Goal: Find specific page/section: Find specific page/section

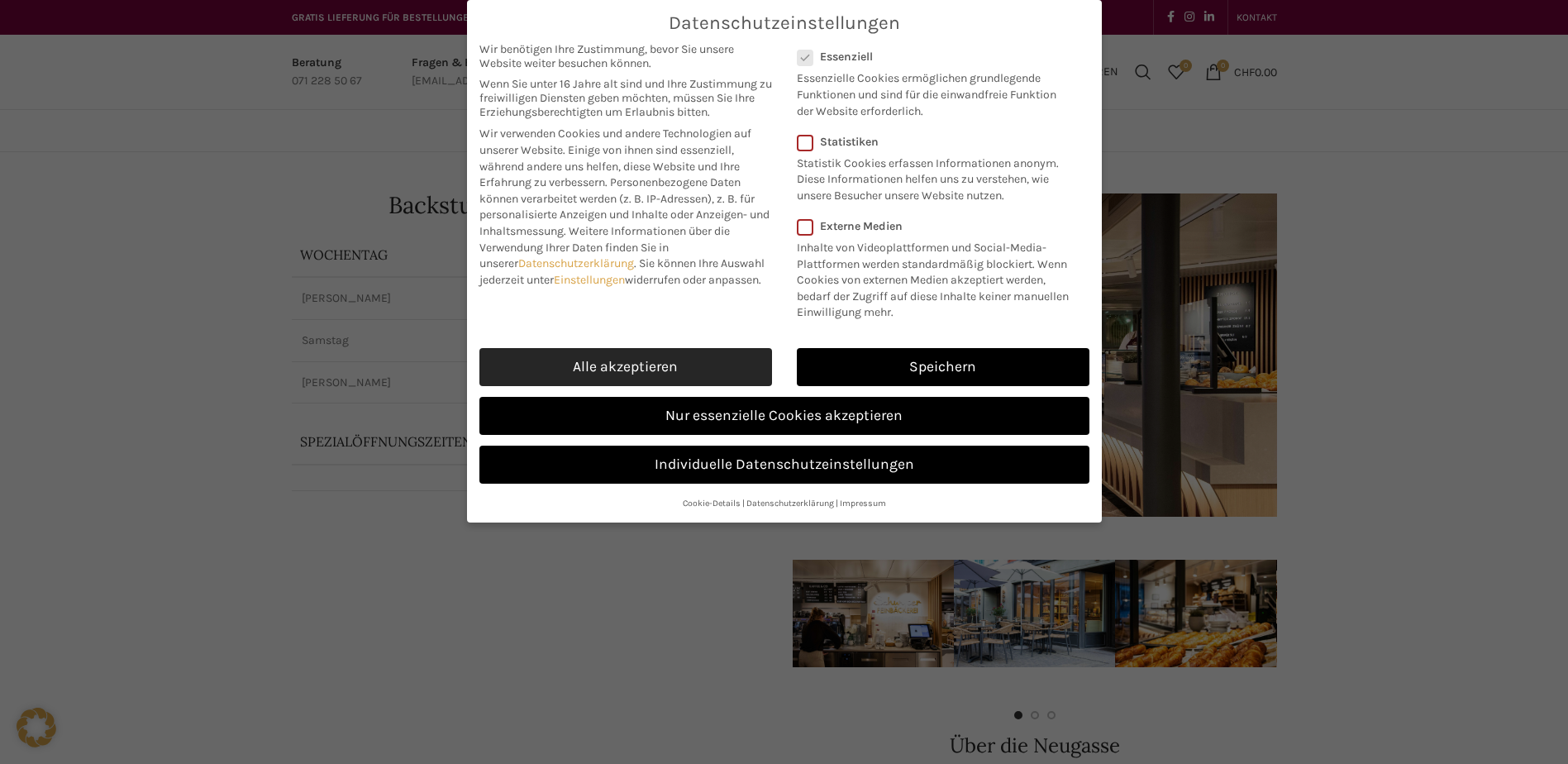
click at [626, 365] on link "Alle akzeptieren" at bounding box center [626, 366] width 292 height 38
checkbox input "true"
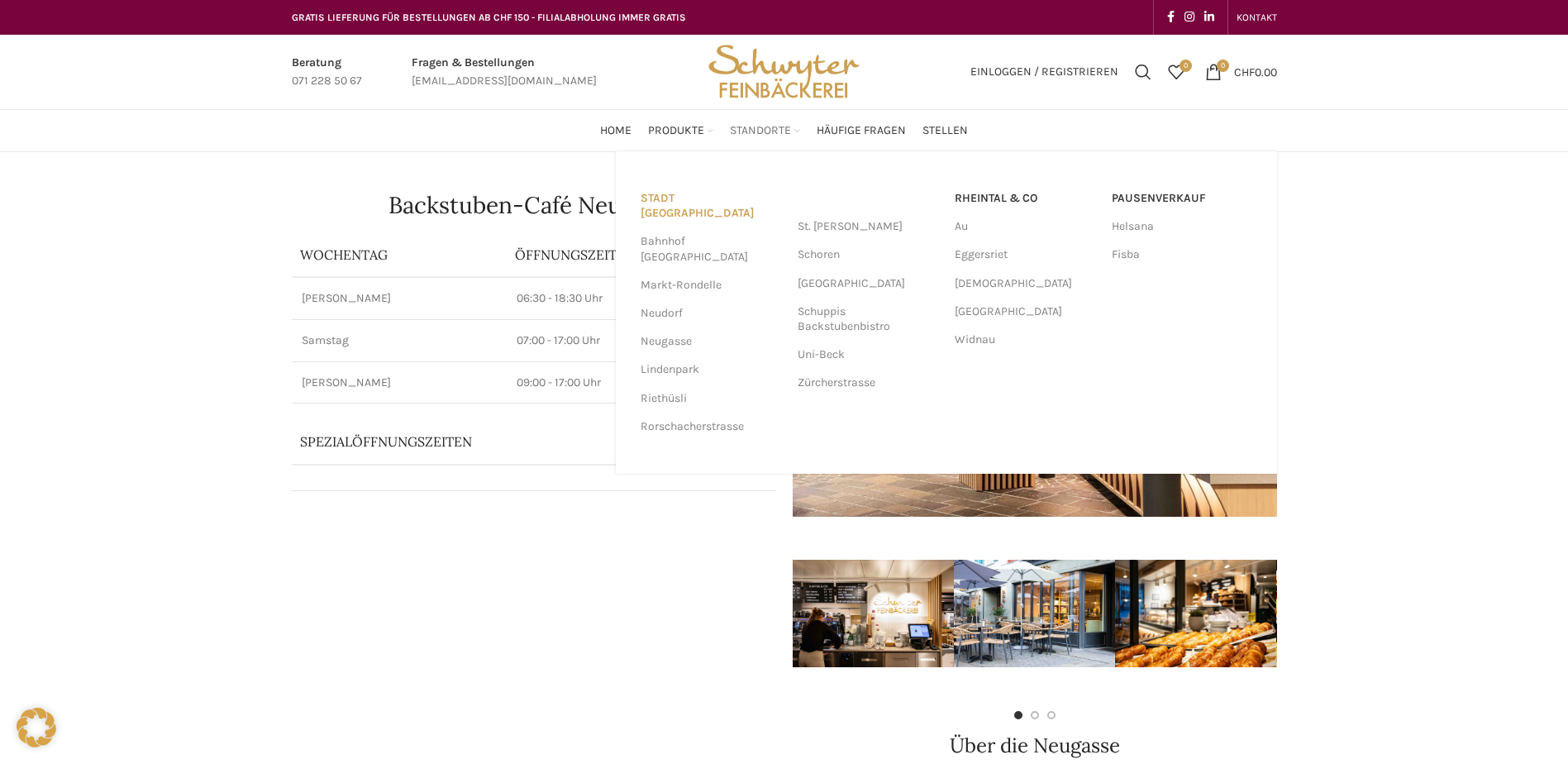
click at [705, 196] on link "Stadt [GEOGRAPHIC_DATA]" at bounding box center [711, 205] width 141 height 43
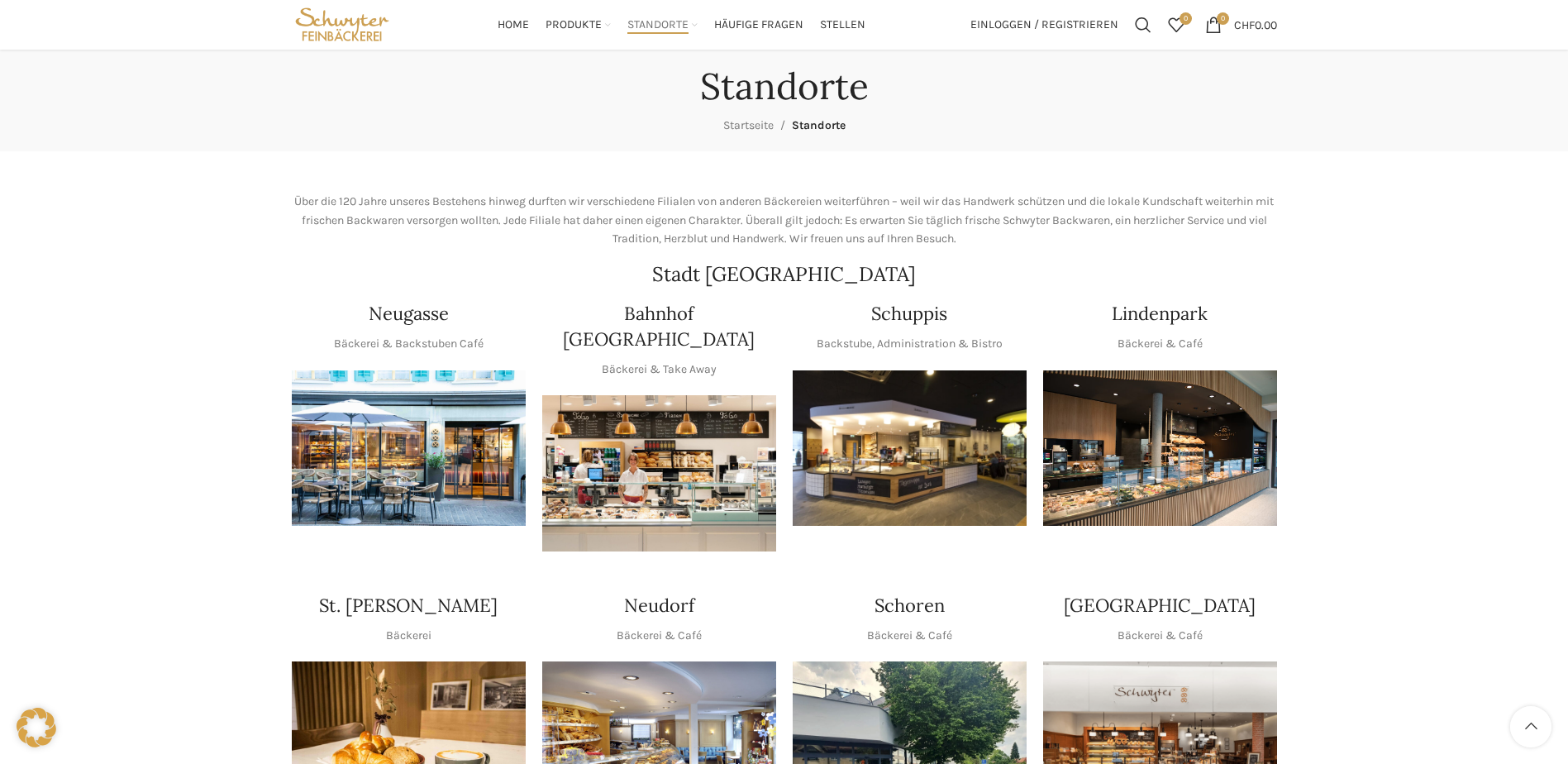
scroll to position [83, 0]
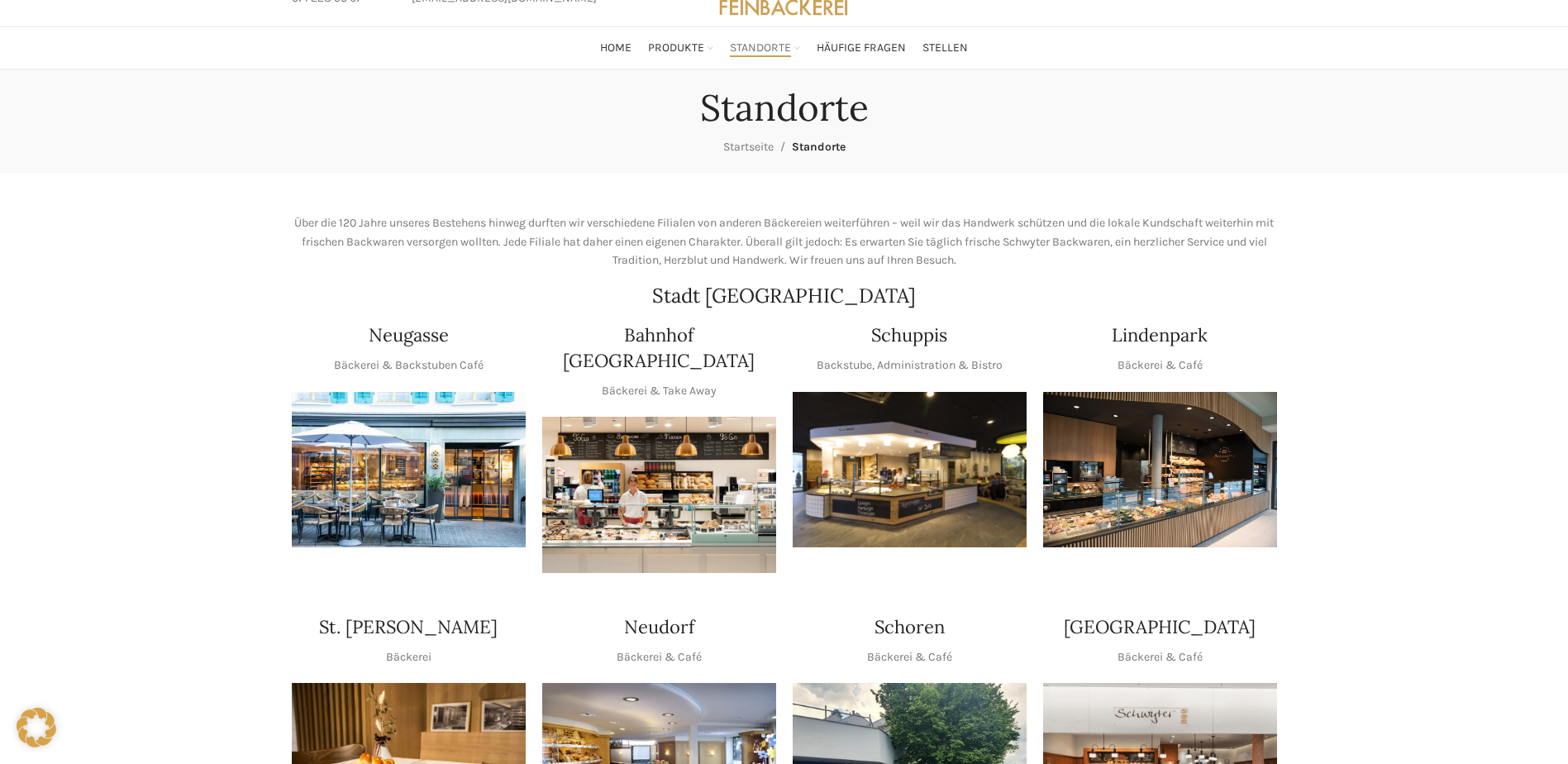
click at [424, 465] on img "1 / 1" at bounding box center [409, 470] width 234 height 156
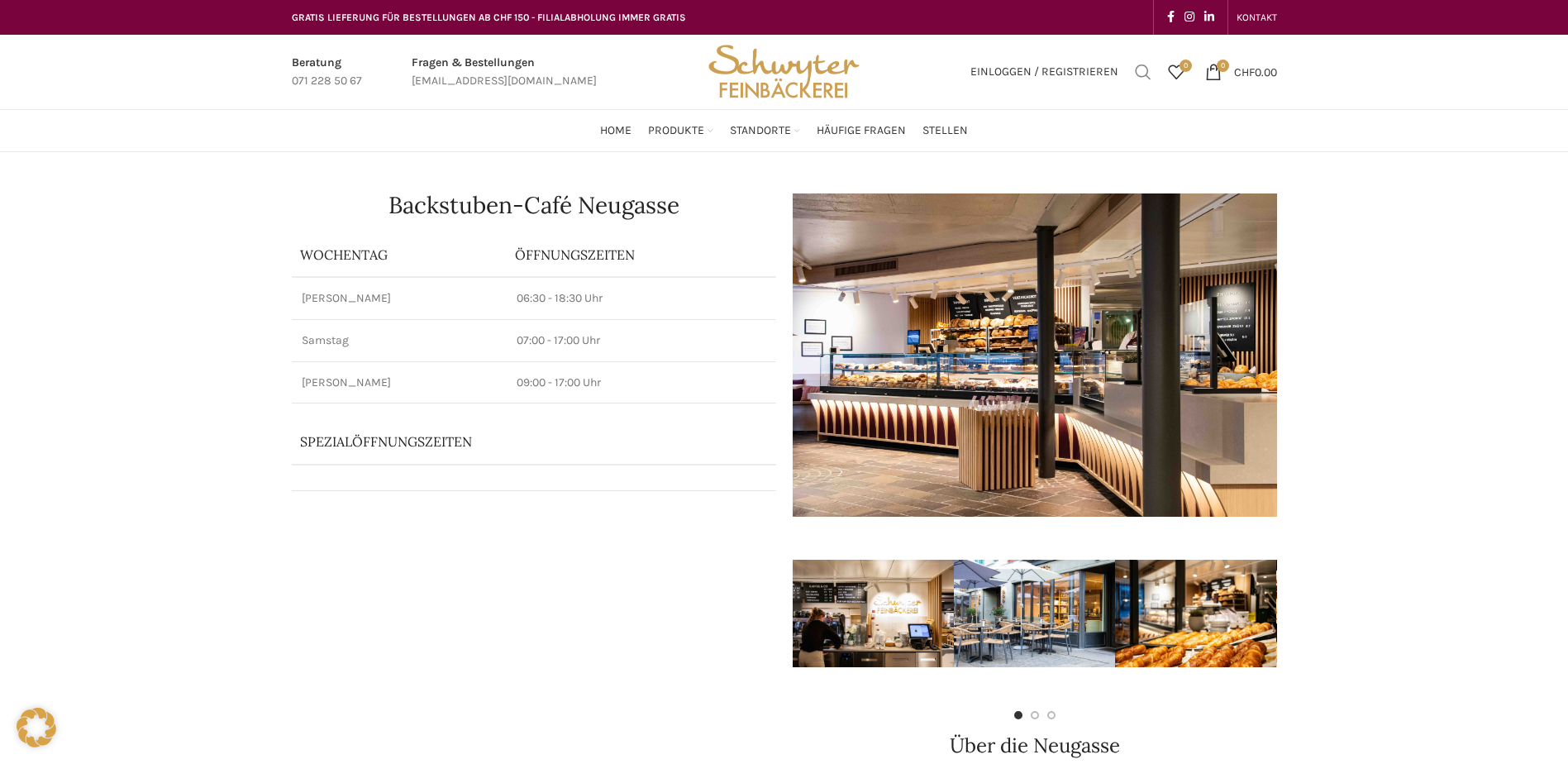
click at [1135, 64] on span "Suchen" at bounding box center [1143, 72] width 17 height 17
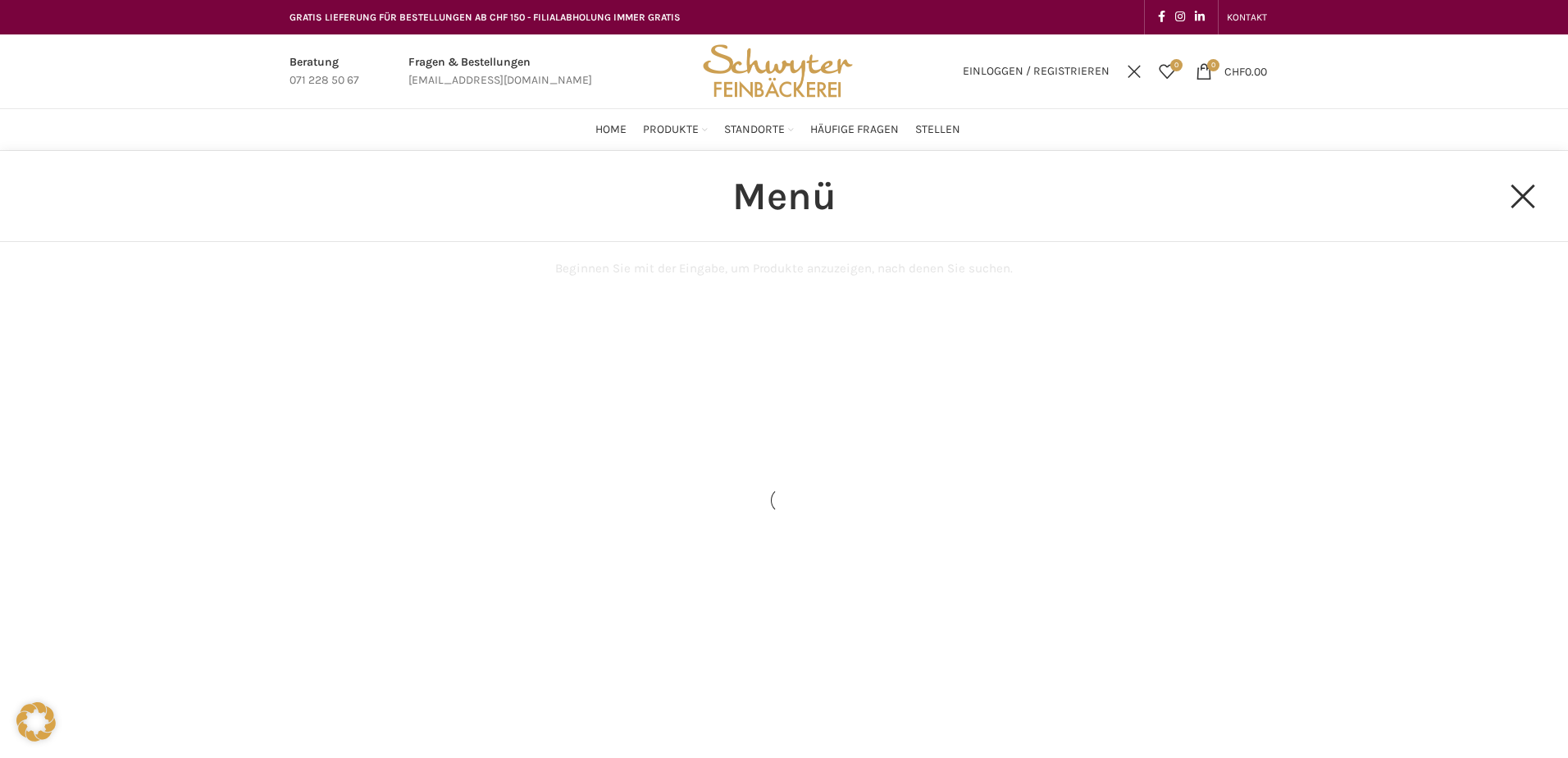
type input "Menü"
click button "Search" at bounding box center [0, 0] width 0 height 0
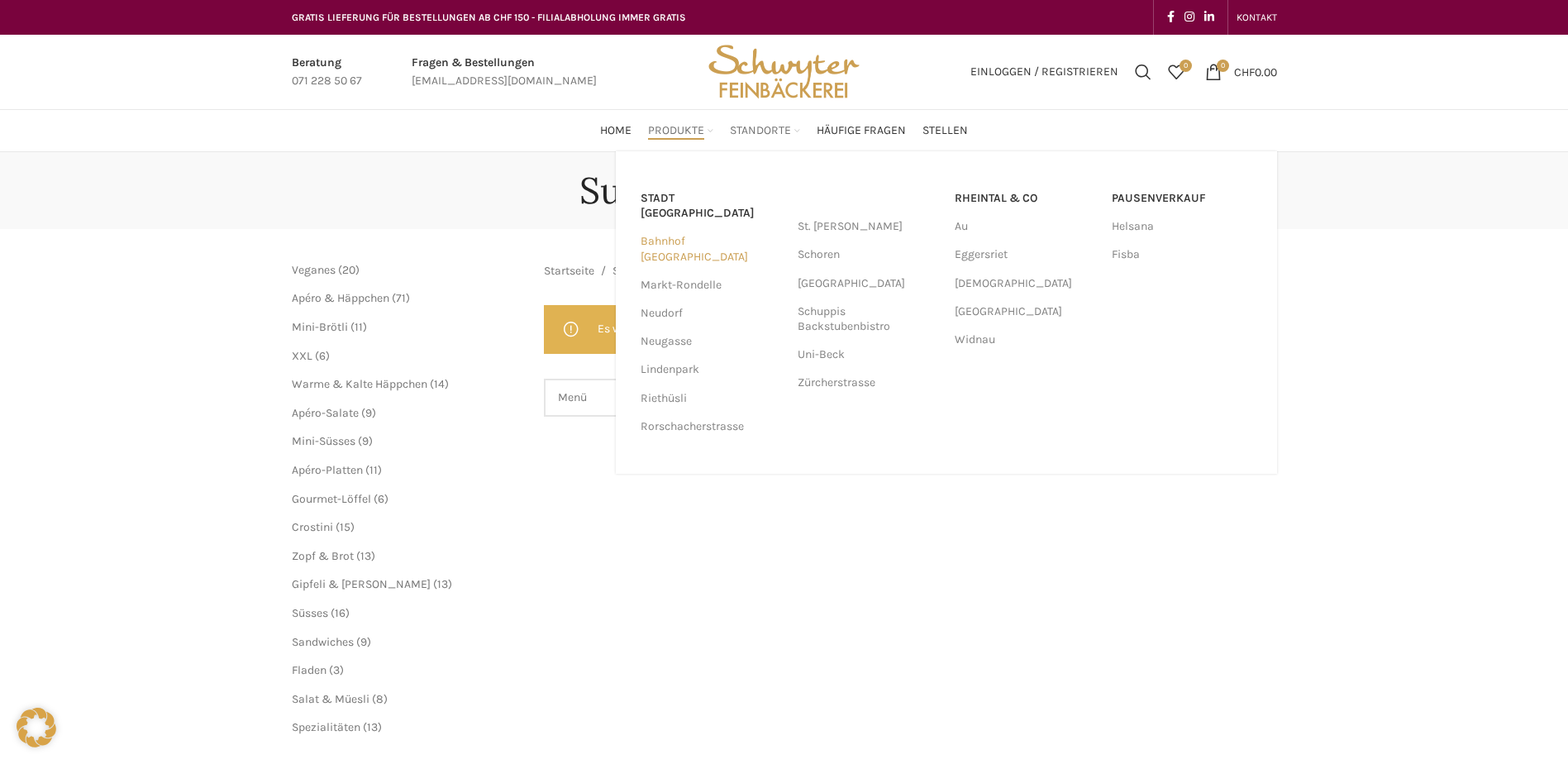
click at [709, 230] on link "Bahnhof [GEOGRAPHIC_DATA]" at bounding box center [711, 248] width 141 height 43
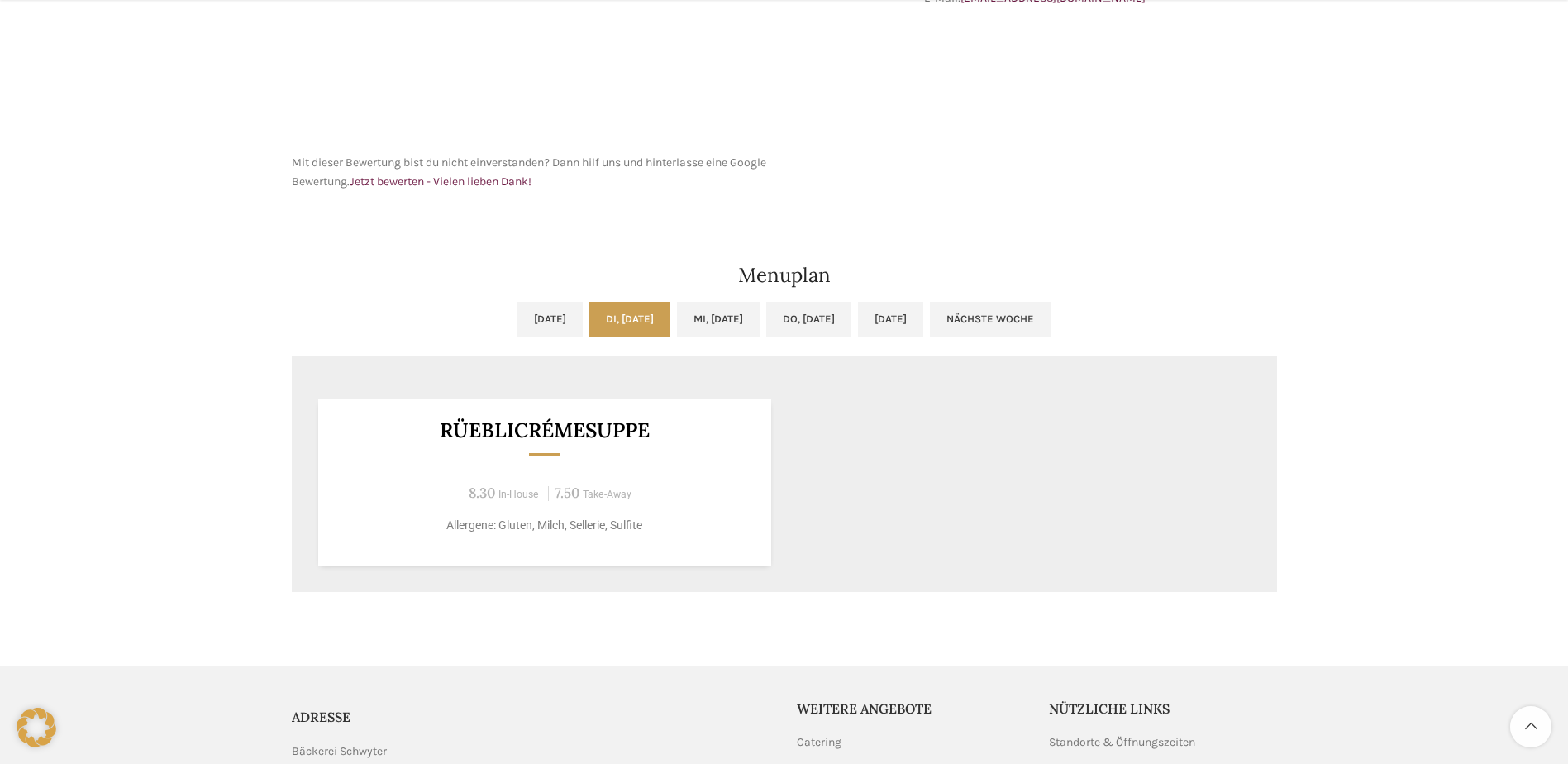
scroll to position [744, 0]
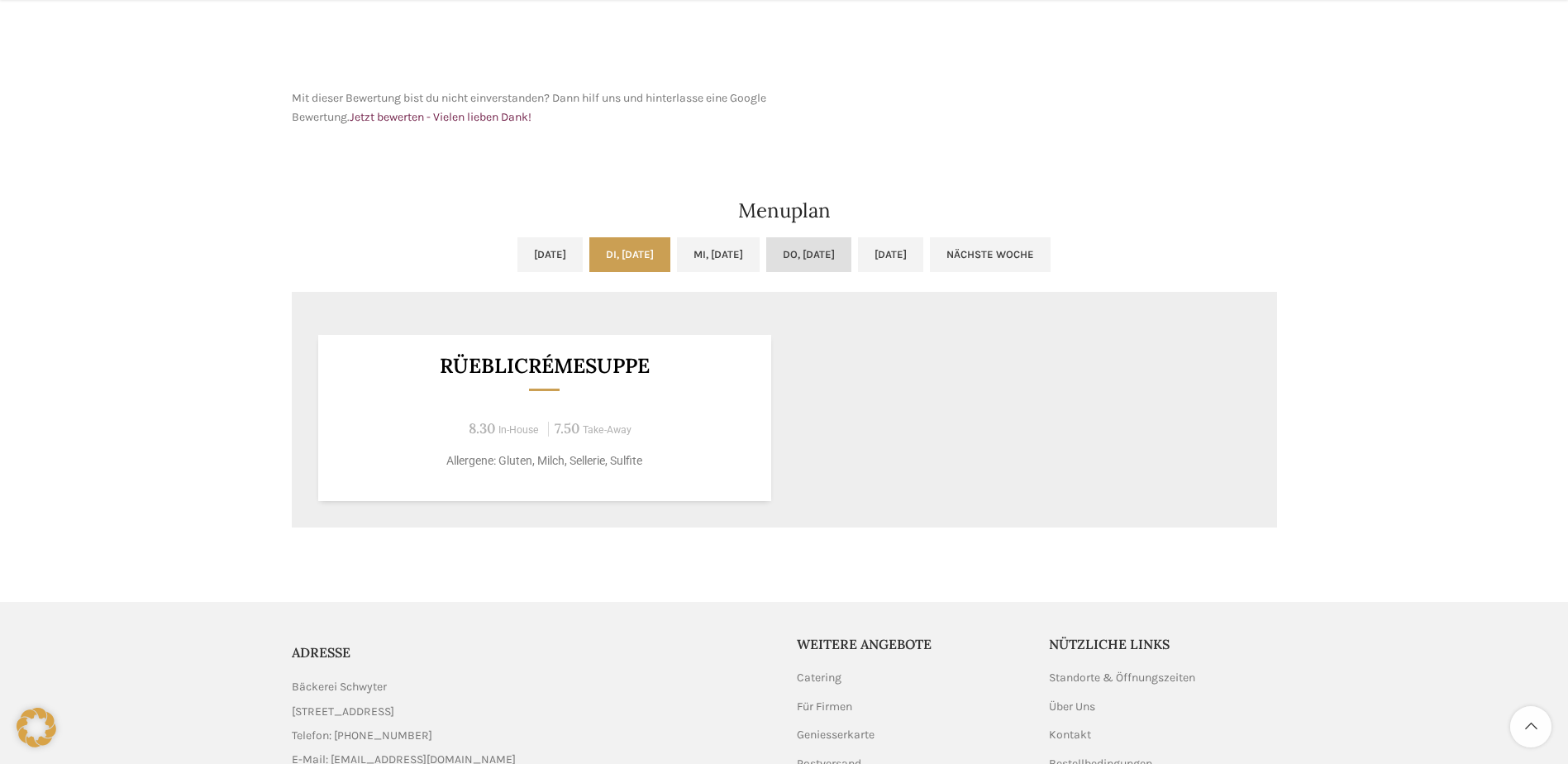
click at [847, 259] on link "Do, [DATE]" at bounding box center [809, 254] width 85 height 35
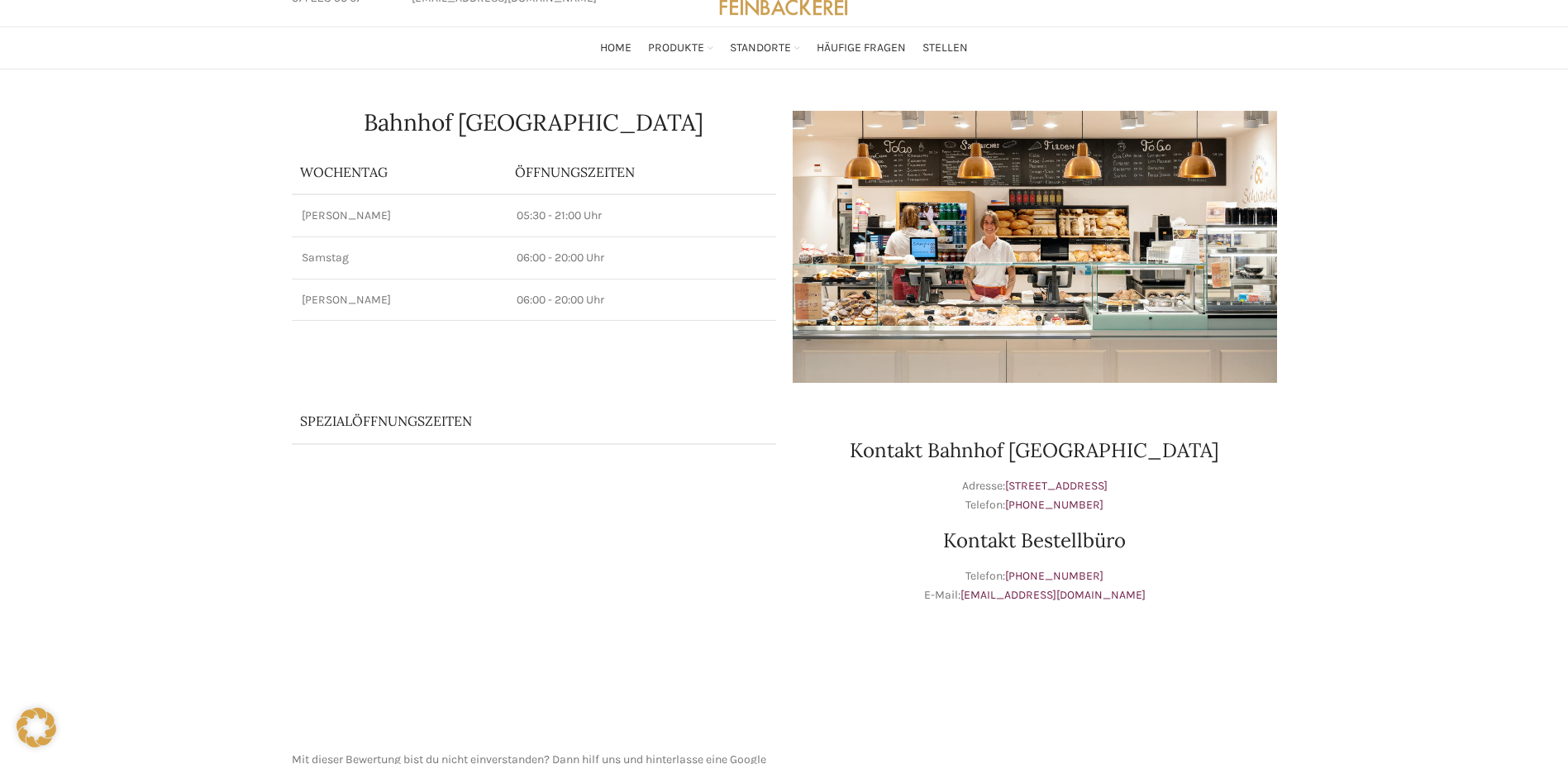
scroll to position [0, 0]
